Goal: Task Accomplishment & Management: Manage account settings

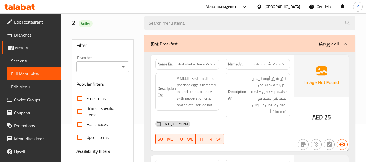
scroll to position [48, 0]
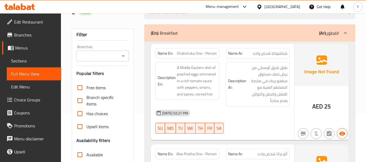
click at [219, 47] on div "Name En: Shakshuka One - Person" at bounding box center [187, 53] width 71 height 17
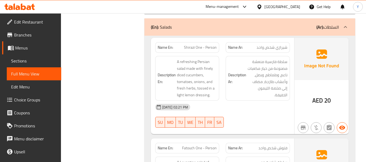
scroll to position [644, 0]
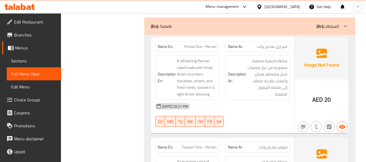
click at [218, 54] on div "Description En: A refreshing Persian salad made with finely diced cucumbers, to…" at bounding box center [187, 77] width 71 height 51
click at [219, 54] on div "Description En: A refreshing Persian salad made with finely diced cucumbers, to…" at bounding box center [187, 77] width 71 height 51
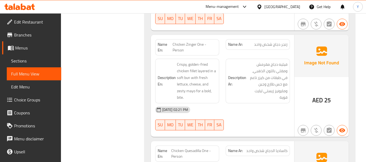
scroll to position [1608, 0]
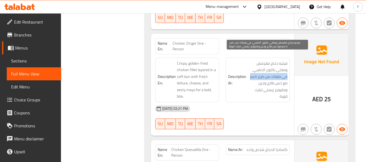
drag, startPoint x: 287, startPoint y: 69, endPoint x: 250, endPoint y: 70, distance: 37.4
click at [250, 70] on div "Description Ar: فيليه دجاج مقرمش ومقلي باللون الذهبي، في طبقات من كيزر ناعم مع …" at bounding box center [257, 80] width 64 height 45
copy span "في طبقات من كيزر ناعم"
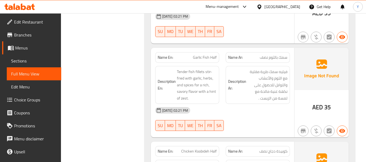
scroll to position [6280, 0]
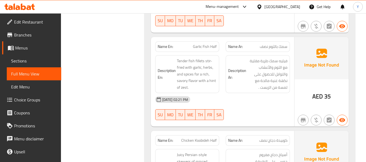
click at [219, 132] on div "Name En: Chicken Koobideh Half" at bounding box center [187, 140] width 71 height 17
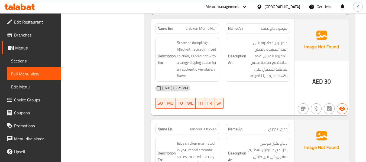
scroll to position [6789, 0]
click at [207, 126] on span "Tandoori Chicken" at bounding box center [202, 129] width 27 height 6
copy span "Tandoori Chicken"
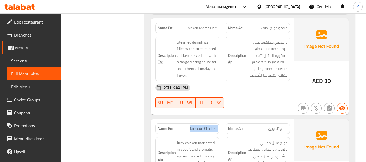
click at [207, 126] on span "Tandoori Chicken" at bounding box center [202, 129] width 27 height 6
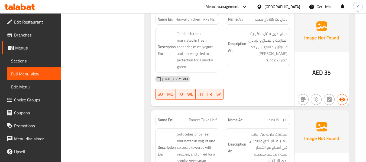
scroll to position [7092, 0]
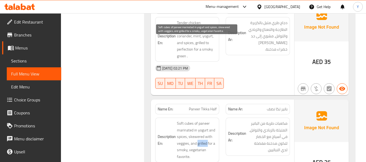
drag, startPoint x: 197, startPoint y: 61, endPoint x: 208, endPoint y: 60, distance: 10.6
click at [208, 120] on span "Soft cubes of paneer marinated in yogurt and spices, skewered with veggies, and…" at bounding box center [197, 140] width 40 height 40
copy span "grilled"
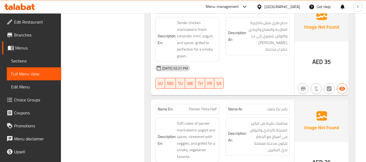
click at [209, 106] on span "Paneer Tikka Half" at bounding box center [203, 109] width 28 height 6
copy span "Paneer Tikka Half"
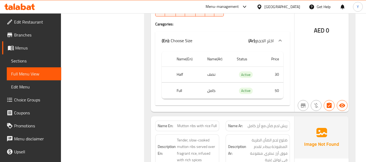
scroll to position [7688, 0]
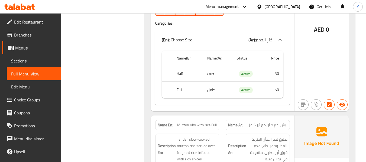
click at [243, 116] on div "Name En: Mutton ribs with rice Full Name Ar: ريش لحم ضأن مع أرز كامل Descriptio…" at bounding box center [222, 157] width 143 height 83
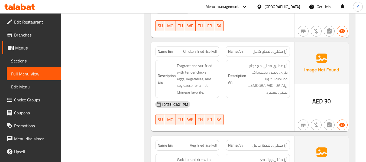
scroll to position [7937, 0]
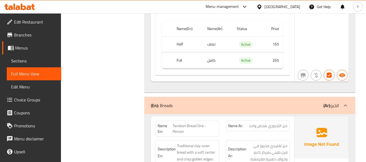
scroll to position [8587, 0]
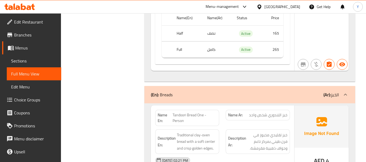
copy span "Afghani Naan One - Person"
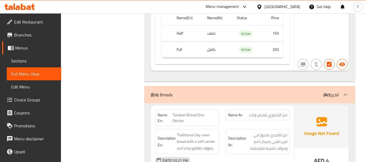
click at [194, 112] on span "Tandoori Bread One - Person" at bounding box center [194, 117] width 44 height 11
copy span "Tandoori Bread One - Person"
click at [208, 154] on div "[DATE] 02:21 PM" at bounding box center [222, 160] width 141 height 13
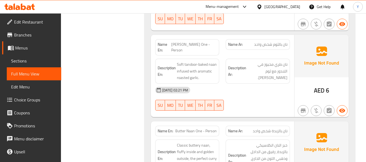
scroll to position [8923, 0]
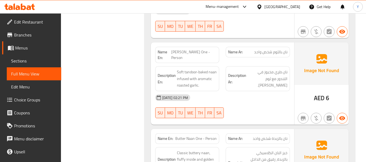
click at [344, 129] on img at bounding box center [321, 150] width 54 height 42
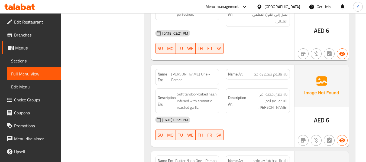
scroll to position [8901, 0]
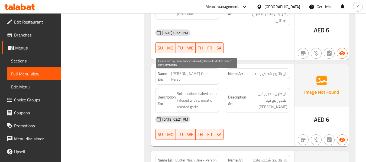
drag, startPoint x: 190, startPoint y: 88, endPoint x: 194, endPoint y: 97, distance: 10.2
copy span "the perfect curry companion"
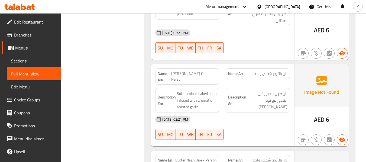
click at [200, 155] on div "Name En: Butter Naan One - Person" at bounding box center [187, 160] width 64 height 11
copy span "Butter Naan One - Person"
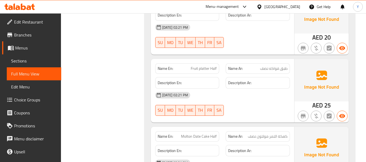
scroll to position [9454, 0]
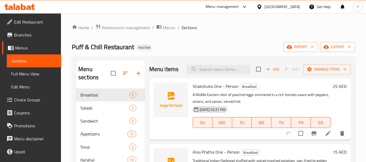
scroll to position [100, 0]
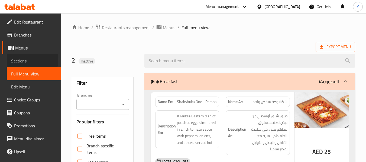
click at [22, 60] on span "Sections" at bounding box center [34, 61] width 46 height 6
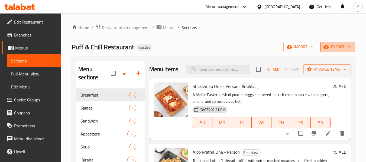
click at [342, 46] on span "export" at bounding box center [337, 47] width 26 height 7
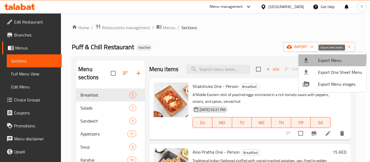
click at [323, 58] on span "Export Menu" at bounding box center [340, 60] width 44 height 6
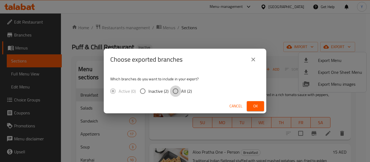
click at [173, 91] on input "All (2)" at bounding box center [175, 91] width 11 height 11
radio input "true"
click at [257, 106] on span "Ok" at bounding box center [255, 106] width 9 height 7
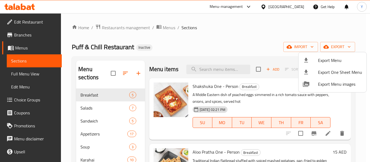
click at [220, 58] on div at bounding box center [185, 81] width 370 height 162
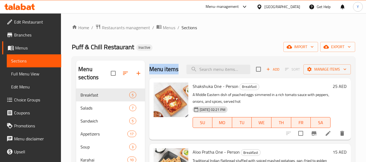
drag, startPoint x: 150, startPoint y: 68, endPoint x: 173, endPoint y: 77, distance: 24.7
click at [173, 73] on h2 "Menu items" at bounding box center [164, 69] width 30 height 8
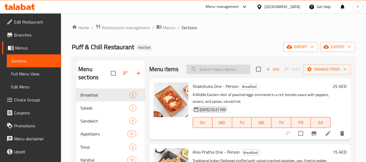
click at [221, 74] on input "search" at bounding box center [218, 69] width 64 height 9
paste input "Tandoori Chicken"
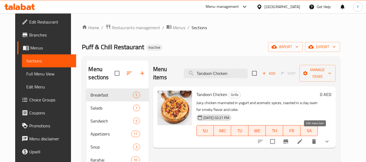
type input "Tandoori Chicken"
click at [303, 138] on icon at bounding box center [299, 141] width 6 height 6
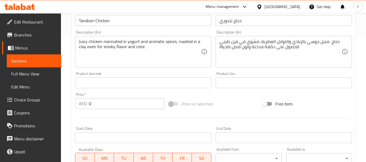
scroll to position [122, 0]
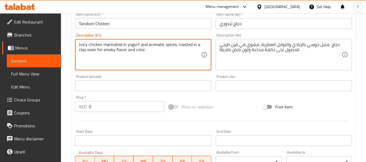
paste textarea "vibrant"
type textarea "Juicy chicken marinated in yogurt and aromatic spices, roasted in a clay oven f…"
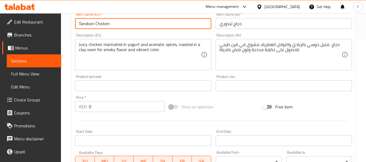
click at [141, 25] on input "Tandoori Chicken" at bounding box center [143, 23] width 136 height 11
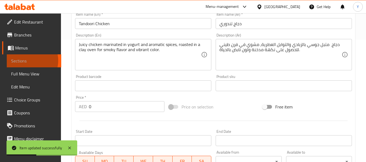
click at [28, 61] on span "Sections" at bounding box center [34, 61] width 46 height 6
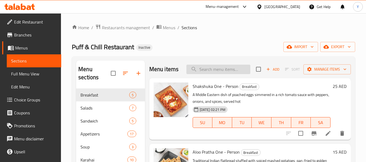
click at [238, 74] on input "search" at bounding box center [218, 69] width 64 height 9
paste input "Afghani Naan One - Person"
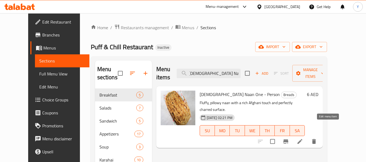
type input "Afghani Naan One - Person"
click at [302, 139] on icon at bounding box center [299, 141] width 5 height 5
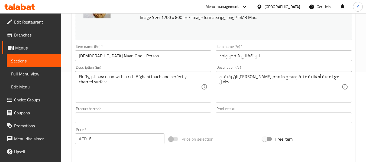
scroll to position [101, 0]
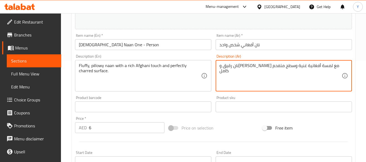
drag, startPoint x: 228, startPoint y: 66, endPoint x: 204, endPoint y: 68, distance: 23.6
type textarea "نان رقيق وبيلوي مع لمسة أفغانية غنية وسطح متفحم بشكل مثالي"
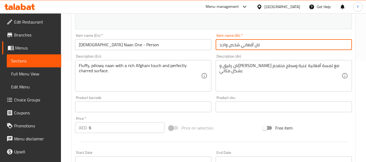
click at [231, 46] on input "نان أفغاني شخص واحد" at bounding box center [283, 44] width 136 height 11
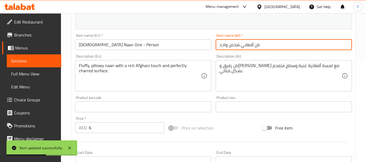
click at [256, 46] on input "نان أفغاني شخص واحد" at bounding box center [283, 44] width 136 height 11
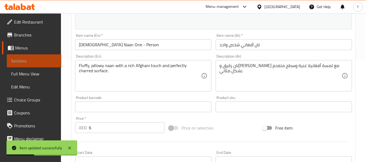
click at [46, 63] on span "Sections" at bounding box center [34, 61] width 46 height 6
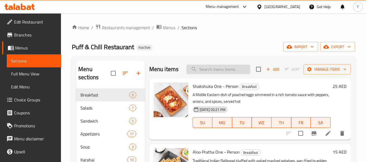
click at [204, 74] on input "search" at bounding box center [218, 69] width 64 height 9
paste input "Tandoori Bread One - Person"
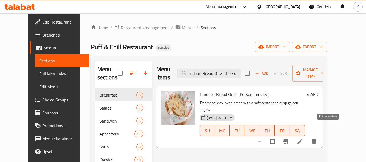
type input "Tandoori Bread One - Person"
click at [303, 138] on icon at bounding box center [299, 141] width 6 height 6
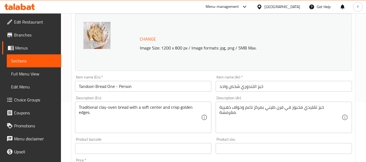
scroll to position [61, 0]
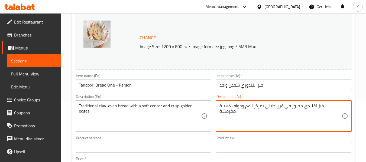
drag, startPoint x: 270, startPoint y: 107, endPoint x: 262, endPoint y: 108, distance: 7.4
type textarea "خبز تقليدي مخبوز في فرن طيني بمركز طري وحواف ذهبية مقرمشة."
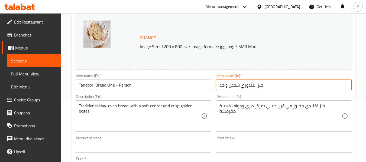
click at [279, 81] on input "خبز التندوري شخص واحد" at bounding box center [283, 85] width 136 height 11
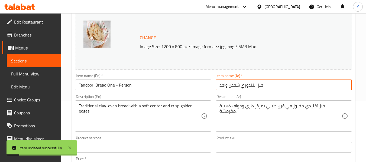
click at [36, 64] on span "Sections" at bounding box center [34, 61] width 46 height 6
